Goal: Task Accomplishment & Management: Use online tool/utility

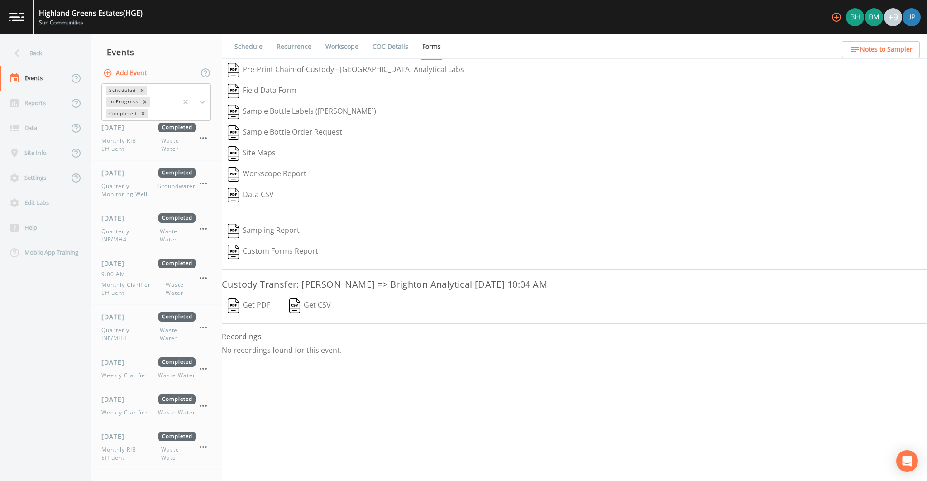
scroll to position [1990, 0]
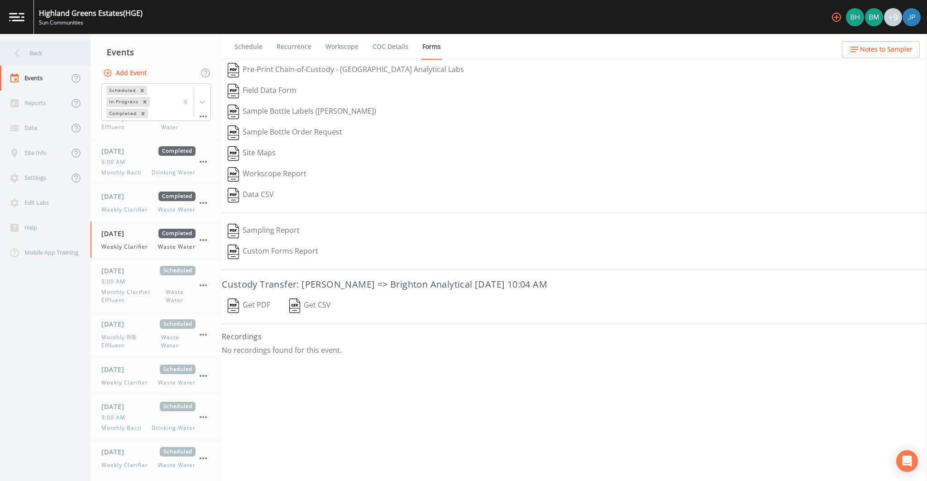
click at [13, 56] on icon at bounding box center [17, 53] width 16 height 16
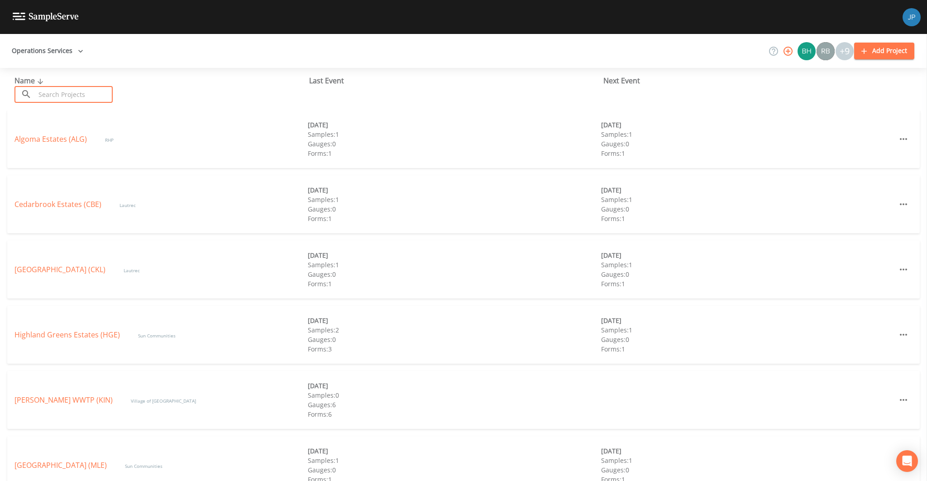
click at [84, 90] on input "text" at bounding box center [73, 94] width 77 height 17
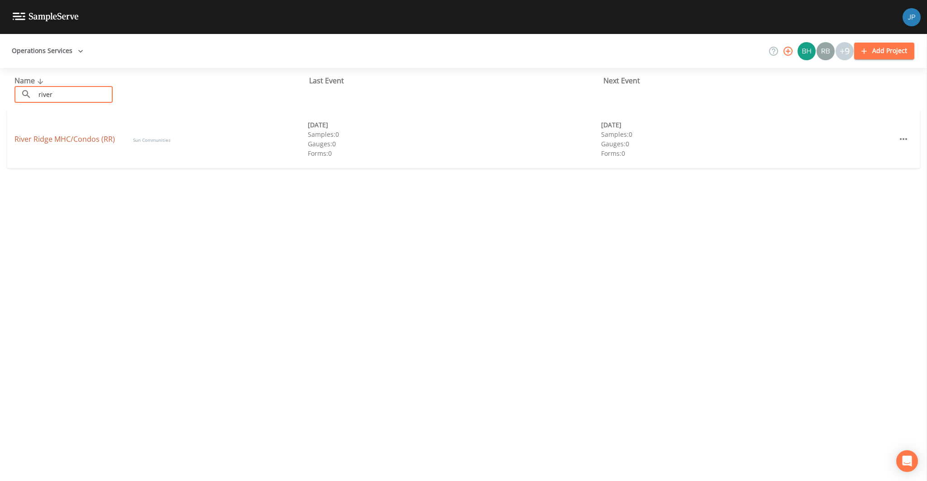
type input "river"
click at [86, 139] on link "River Ridge MHC/Condos (RR)" at bounding box center [64, 139] width 101 height 10
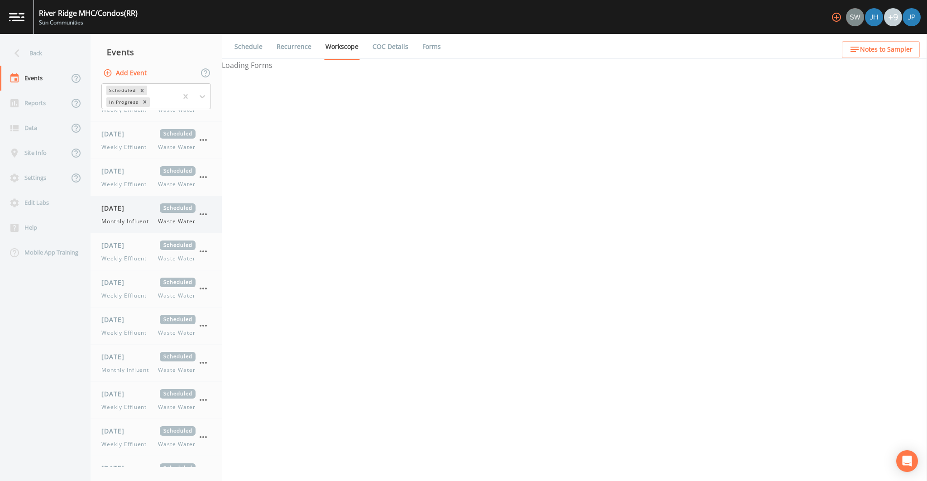
select select "b6a3c313-748b-4795-a028-792ad310bd60"
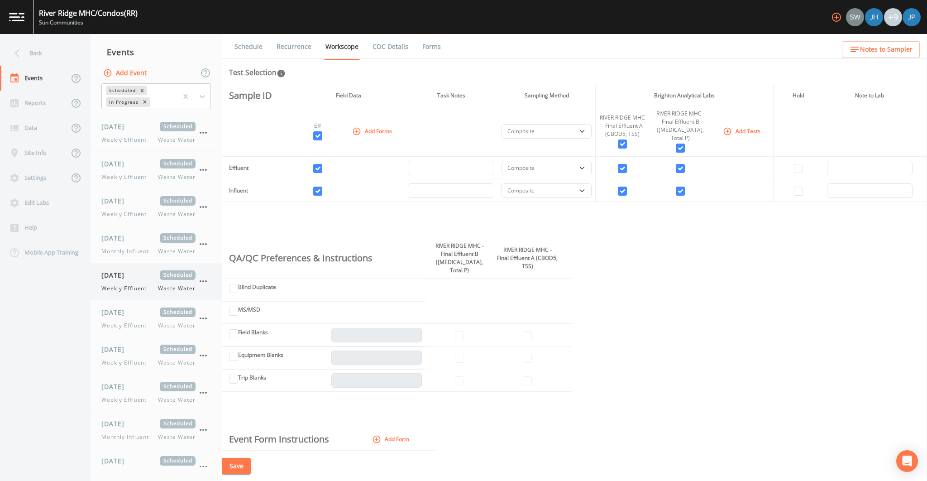
scroll to position [791, 0]
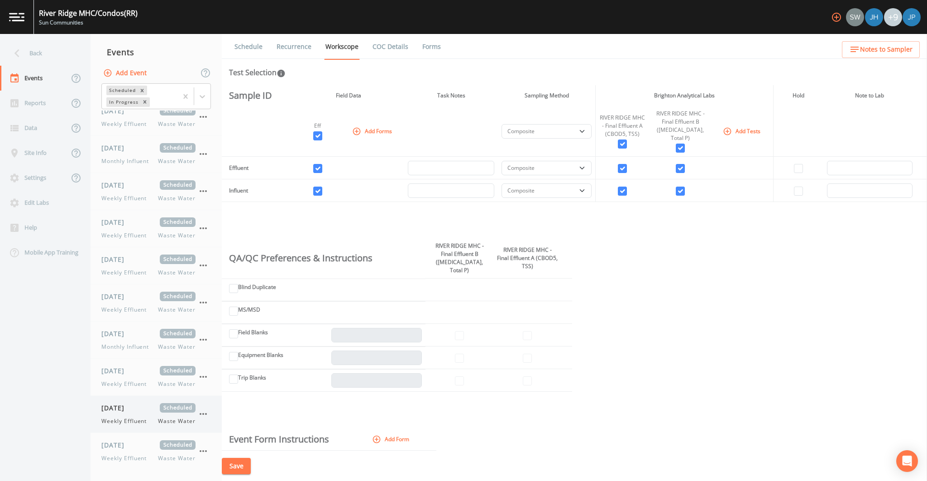
click at [151, 425] on div "[DATE] Scheduled Weekly Effluent Waste Water" at bounding box center [156, 414] width 131 height 37
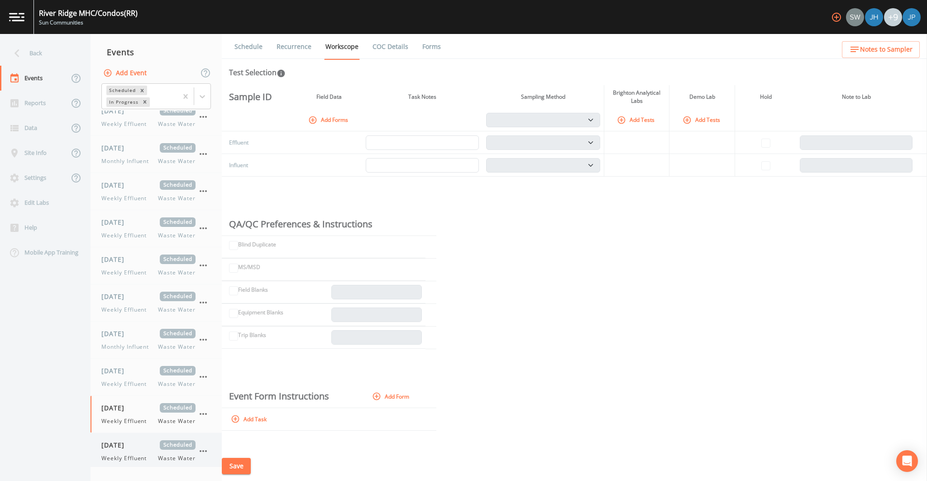
click at [157, 444] on div "[DATE] Scheduled" at bounding box center [148, 445] width 94 height 10
click at [158, 409] on div "[DATE] Scheduled" at bounding box center [148, 408] width 94 height 10
click at [150, 380] on span "Weekly Effluent" at bounding box center [126, 384] width 51 height 8
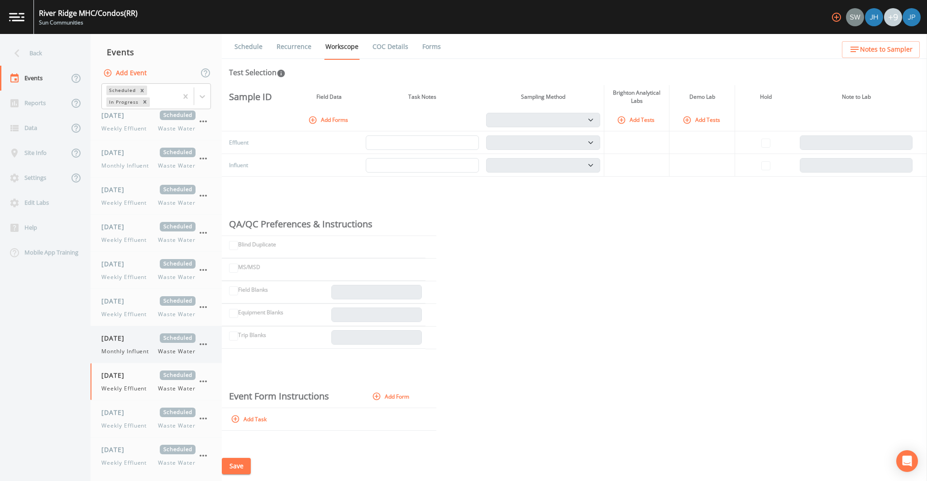
click at [143, 350] on span "Monthly Influent" at bounding box center [127, 351] width 53 height 8
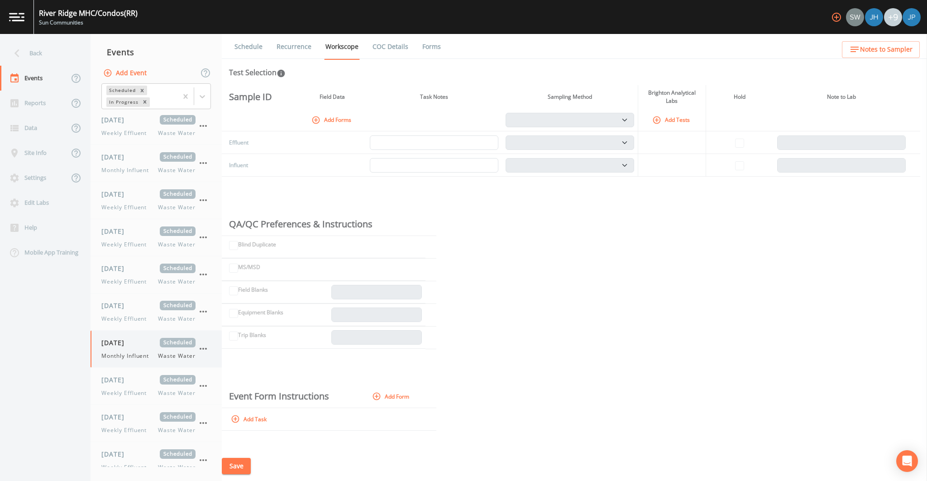
scroll to position [777, 0]
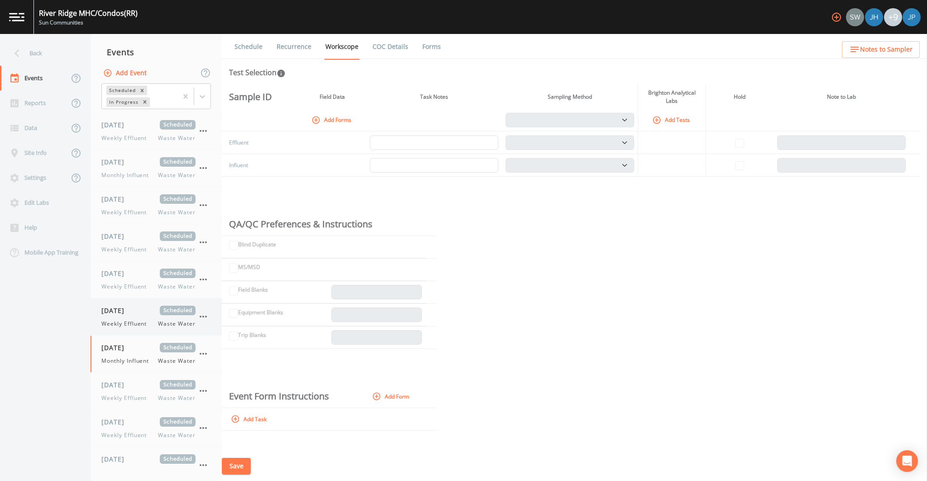
click at [141, 320] on span "Weekly Effluent" at bounding box center [126, 324] width 51 height 8
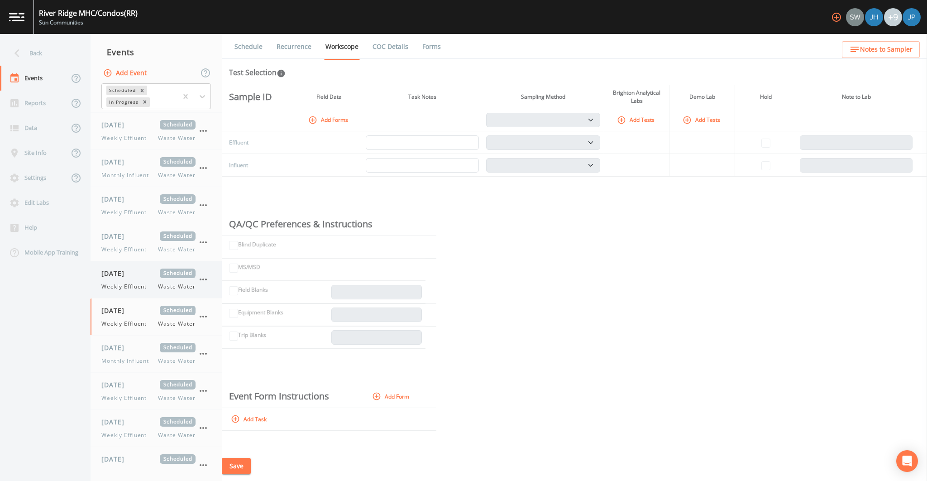
click at [152, 282] on span "Weekly Effluent" at bounding box center [126, 286] width 51 height 8
click at [147, 245] on span "Weekly Effluent" at bounding box center [126, 249] width 51 height 8
click at [146, 212] on span "Weekly Effluent" at bounding box center [126, 212] width 51 height 8
click at [145, 175] on span "Monthly Influent" at bounding box center [127, 175] width 53 height 8
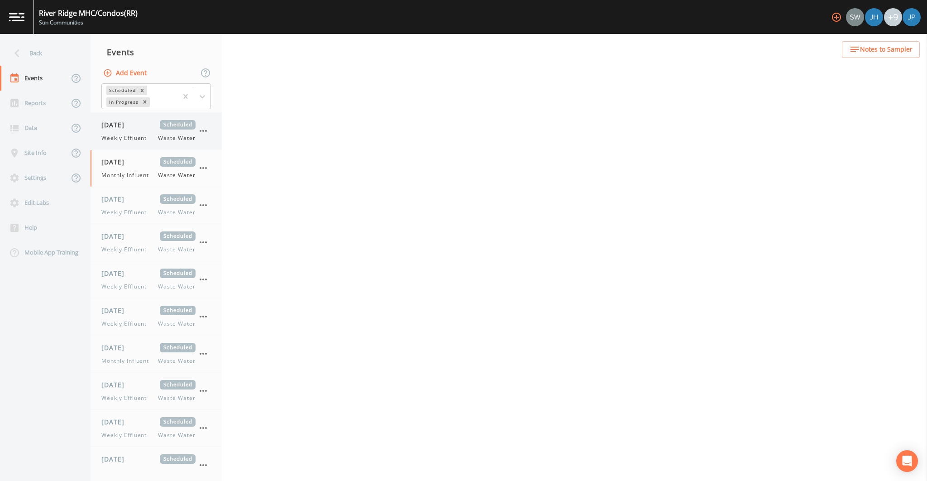
click at [148, 134] on span "Weekly Effluent" at bounding box center [126, 138] width 51 height 8
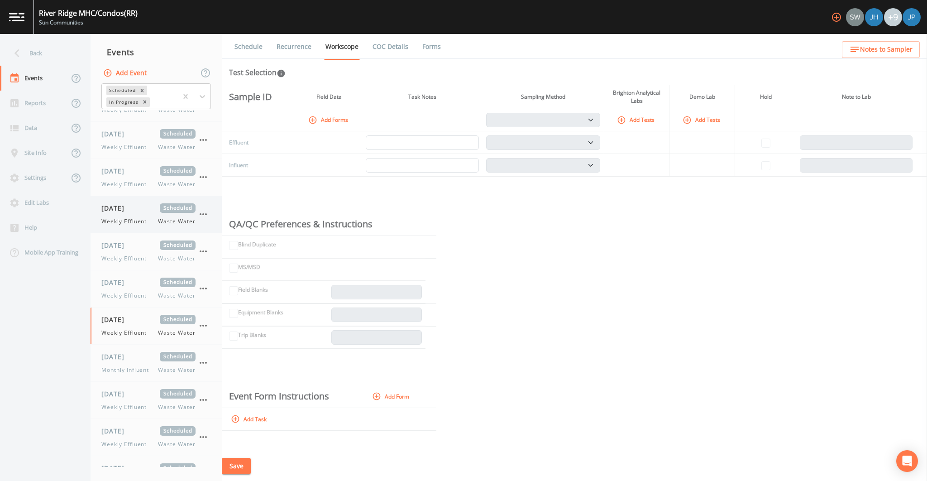
scroll to position [493, 0]
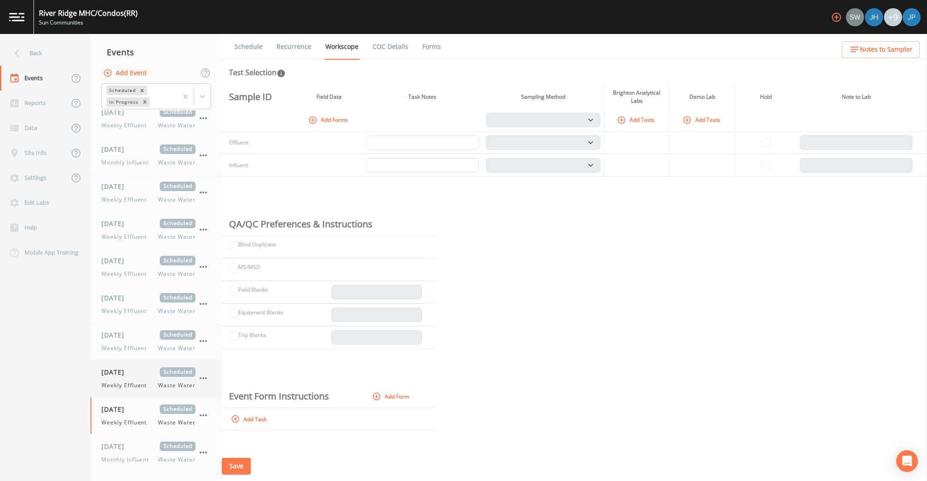
click at [144, 375] on div "[DATE] Scheduled Weekly Effluent Waste Water" at bounding box center [148, 378] width 94 height 22
click at [144, 338] on div "[DATE] Scheduled Weekly Effluent Waste Water" at bounding box center [148, 341] width 94 height 22
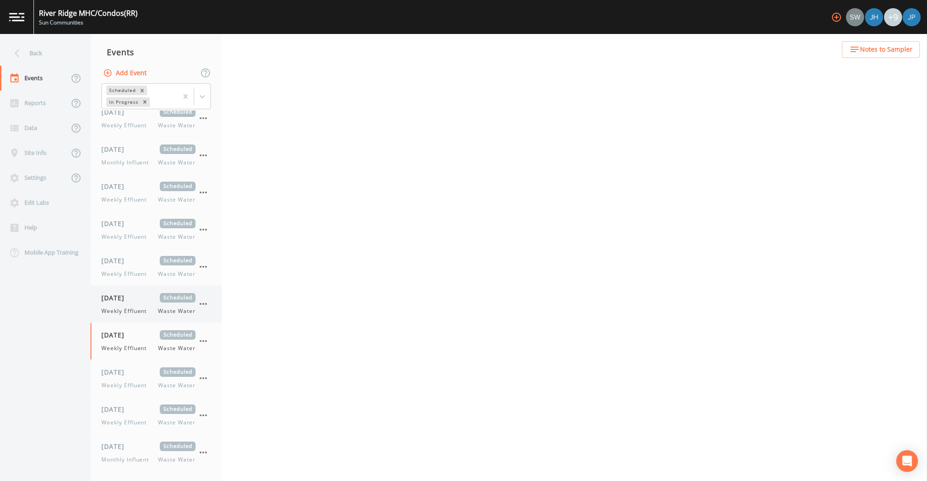
click at [145, 307] on span "Weekly Effluent" at bounding box center [126, 311] width 51 height 8
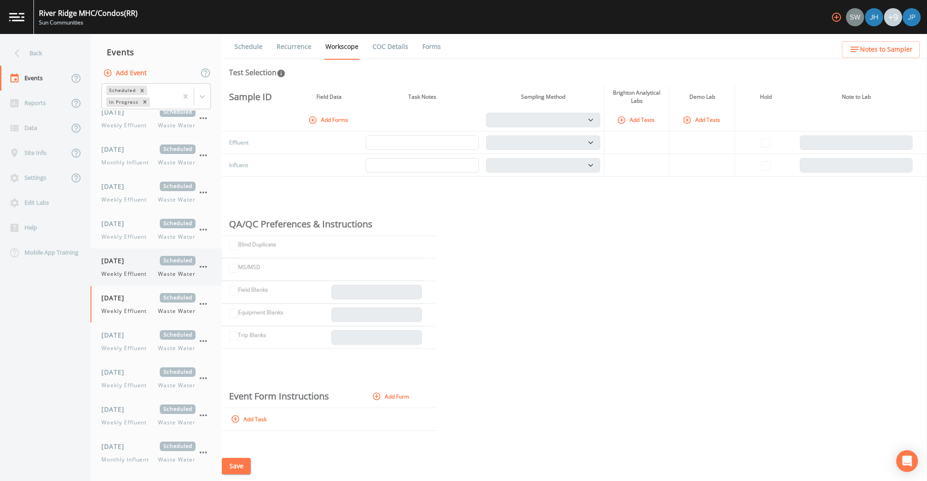
click at [144, 273] on span "Weekly Effluent" at bounding box center [126, 274] width 51 height 8
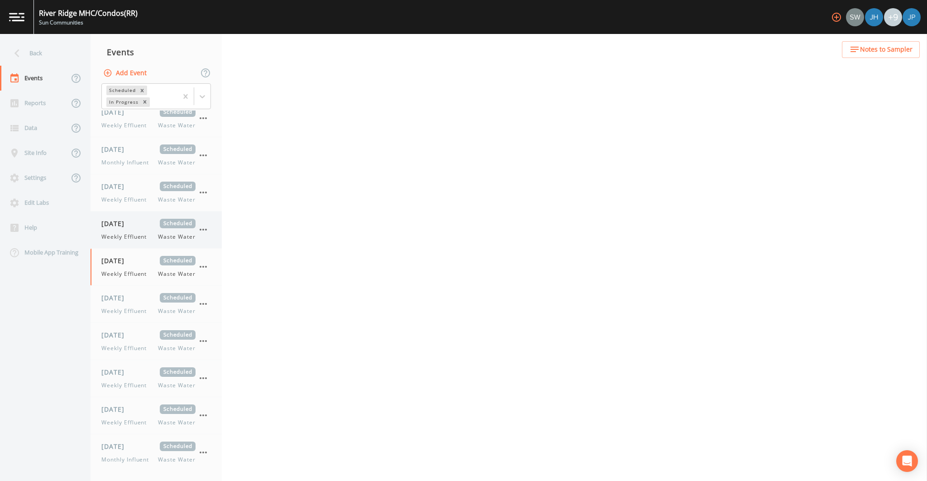
click at [143, 237] on span "Weekly Effluent" at bounding box center [126, 237] width 51 height 8
click at [144, 196] on span "Weekly Effluent" at bounding box center [126, 200] width 51 height 8
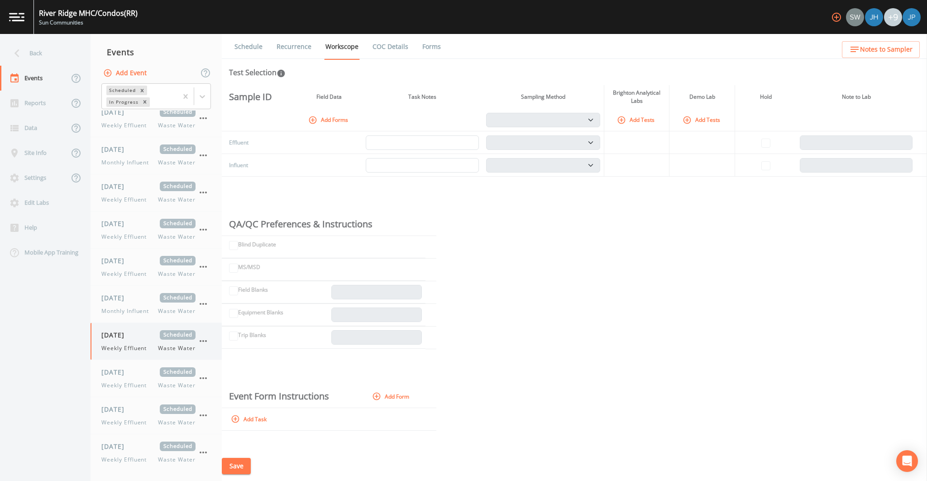
scroll to position [340, 0]
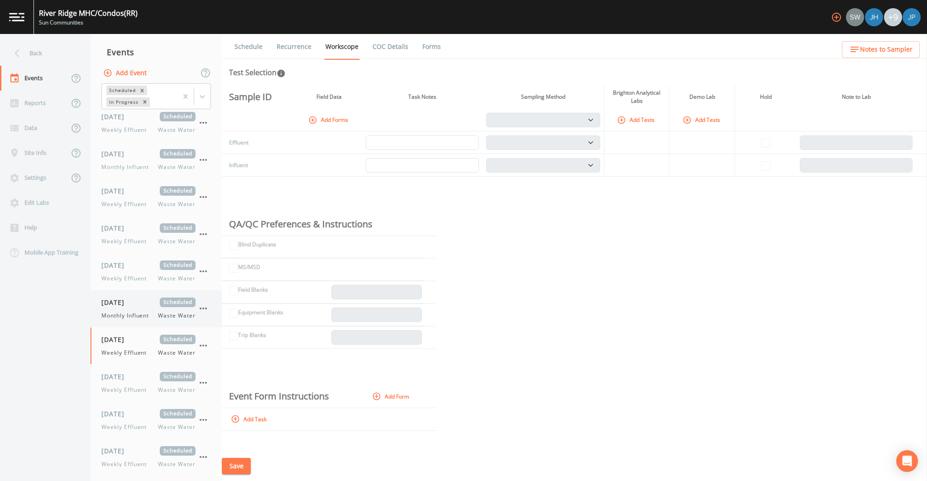
click at [145, 314] on span "Monthly Influent" at bounding box center [127, 315] width 53 height 8
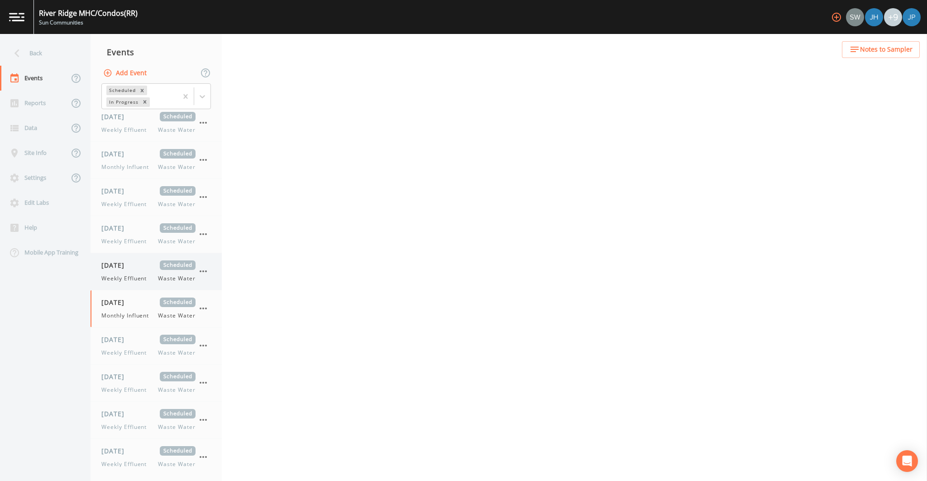
click at [146, 265] on div "[DATE] Scheduled" at bounding box center [148, 265] width 94 height 10
click at [146, 241] on span "Weekly Effluent" at bounding box center [126, 241] width 51 height 8
click at [142, 205] on span "Weekly Effluent" at bounding box center [126, 204] width 51 height 8
click at [145, 166] on span "Monthly Influent" at bounding box center [127, 167] width 53 height 8
click at [143, 128] on span "Weekly Effluent" at bounding box center [126, 130] width 51 height 8
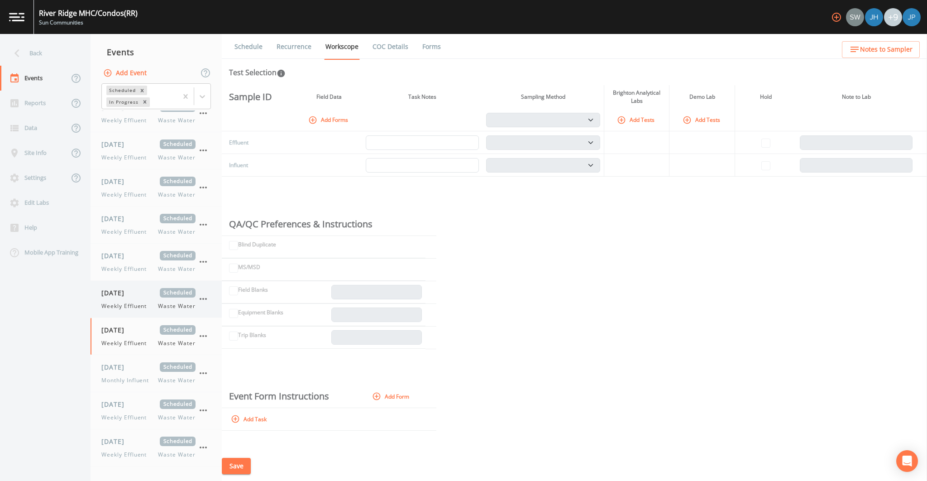
scroll to position [98, 0]
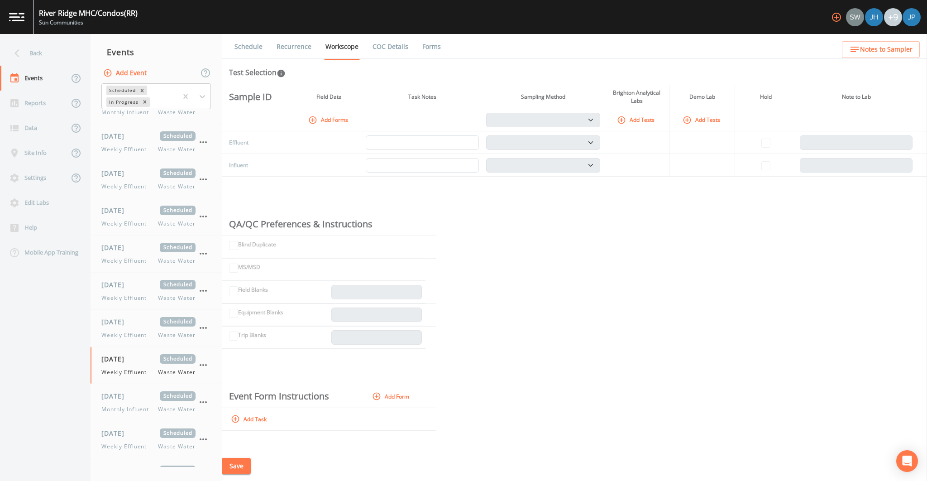
click at [648, 120] on button "Add Tests" at bounding box center [636, 119] width 43 height 15
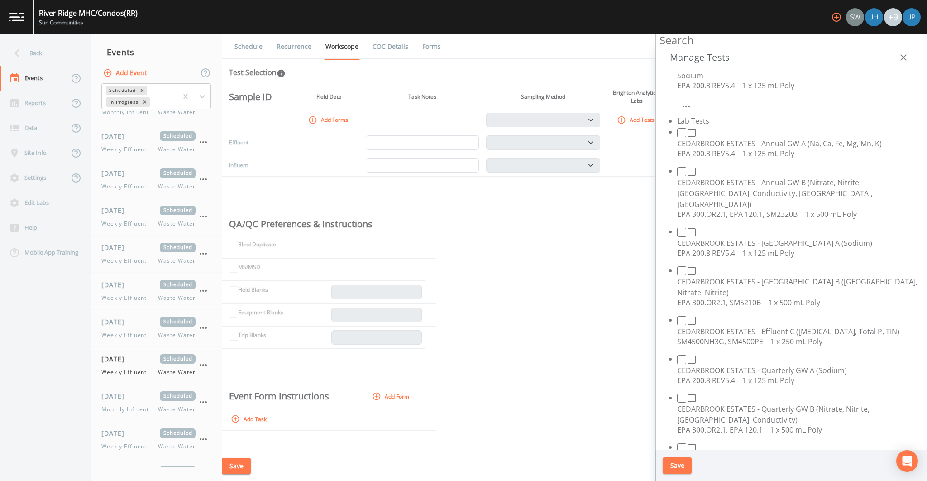
scroll to position [0, 0]
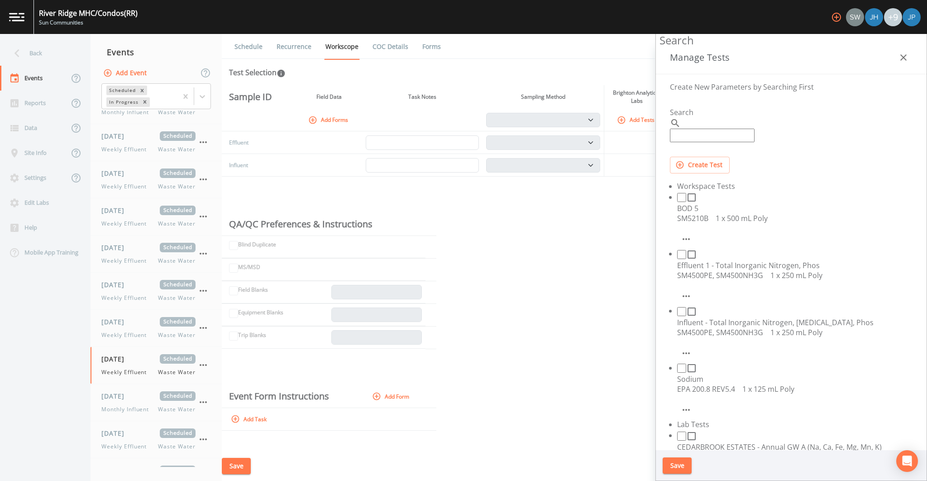
click at [901, 57] on icon "button" at bounding box center [903, 57] width 11 height 11
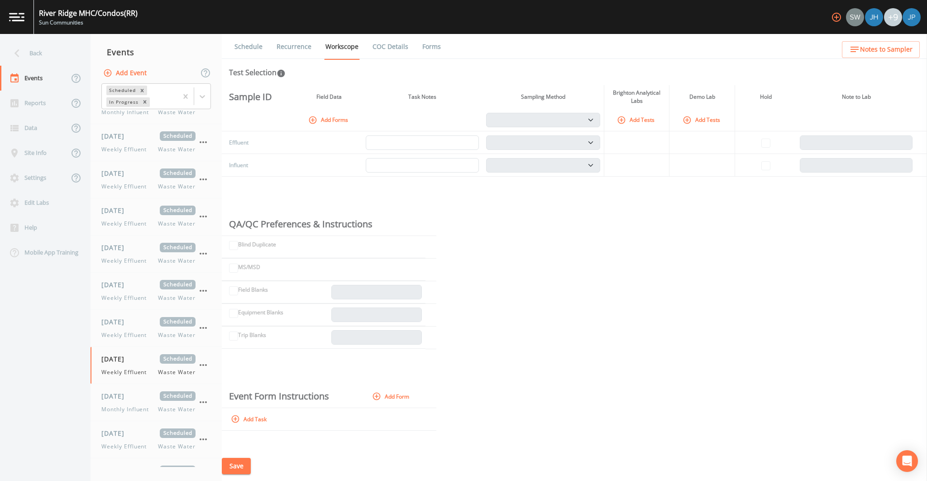
click at [765, 212] on div "Sample ID Field Data Task Notes Sampling Method Brighton Analytical Labs Demo L…" at bounding box center [574, 268] width 705 height 366
click at [733, 223] on div "Sample ID Field Data Task Notes Sampling Method Brighton Analytical Labs Demo L…" at bounding box center [574, 268] width 705 height 366
